Goal: Task Accomplishment & Management: Manage account settings

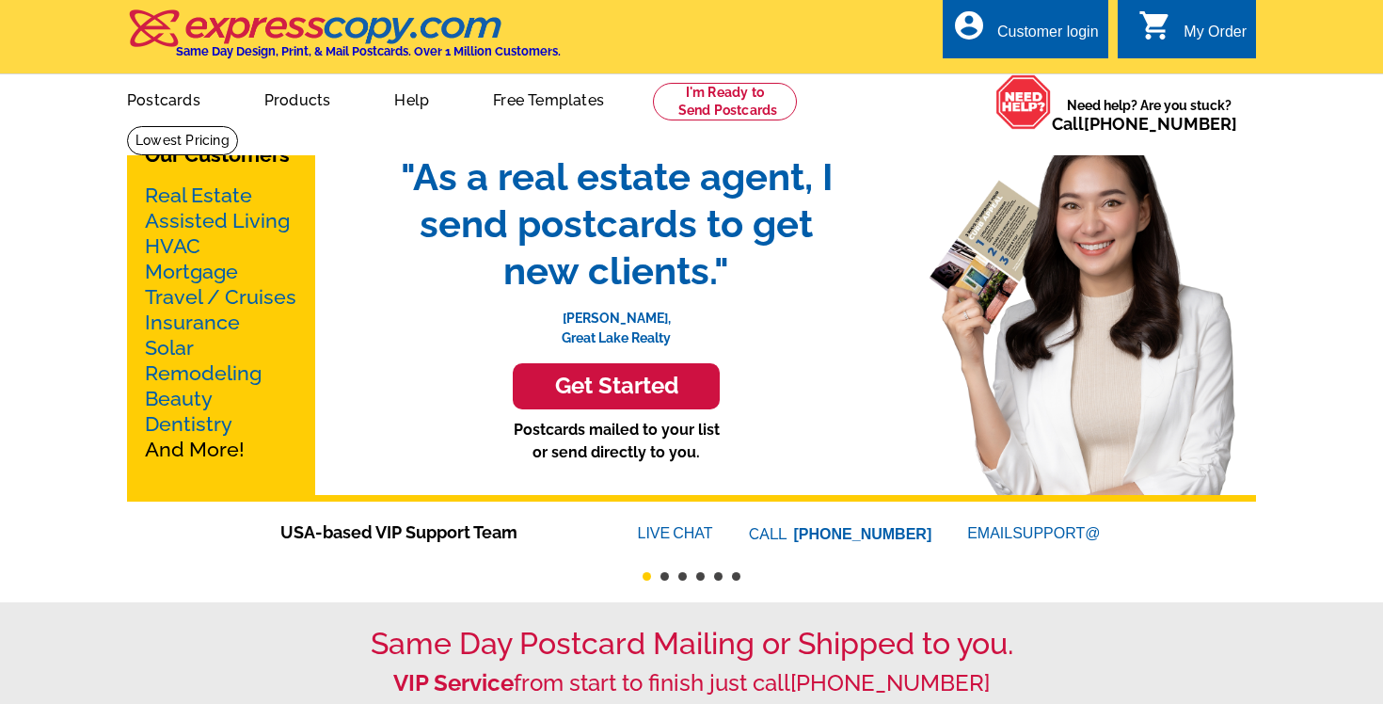
click at [997, 33] on div "Customer login" at bounding box center [1048, 37] width 102 height 26
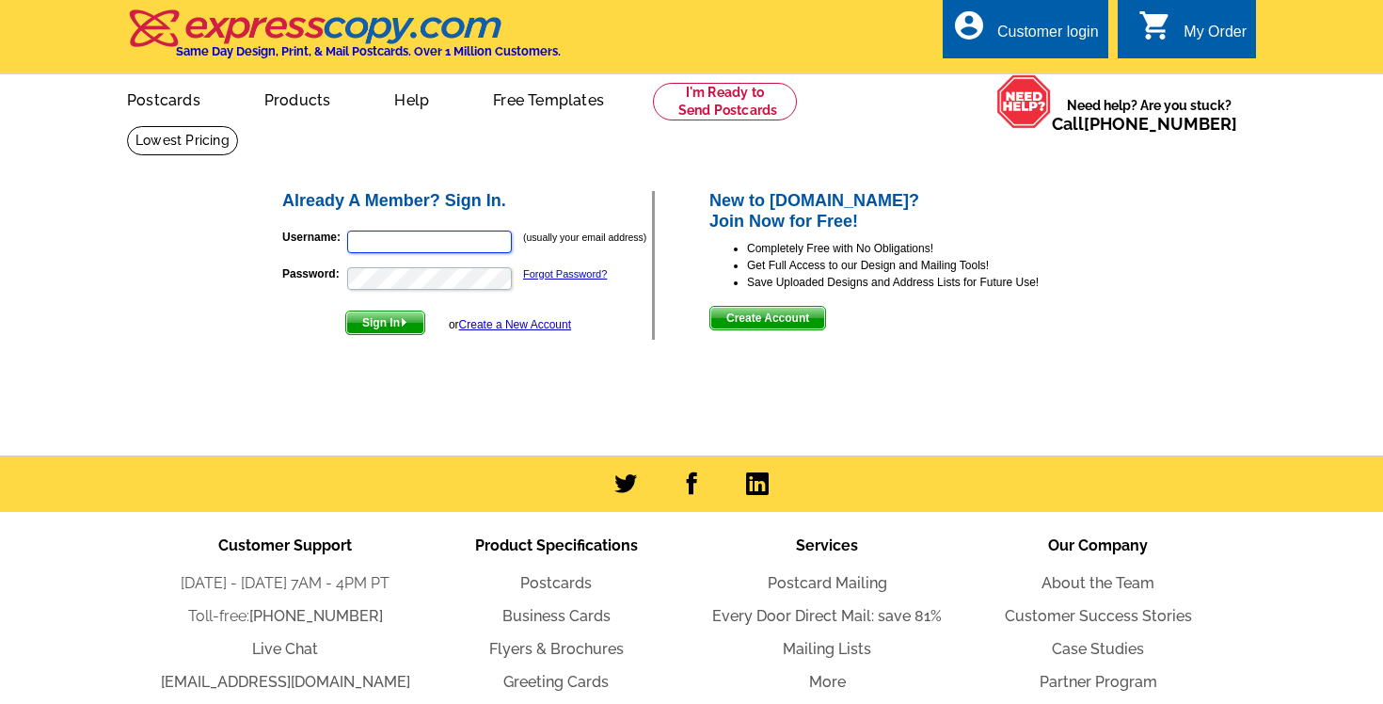
click at [425, 243] on input "Username:" at bounding box center [429, 241] width 165 height 23
type input "eliteteamsell@gmail.com"
click at [412, 321] on span "Sign In" at bounding box center [385, 322] width 78 height 23
